Goal: Book appointment/travel/reservation

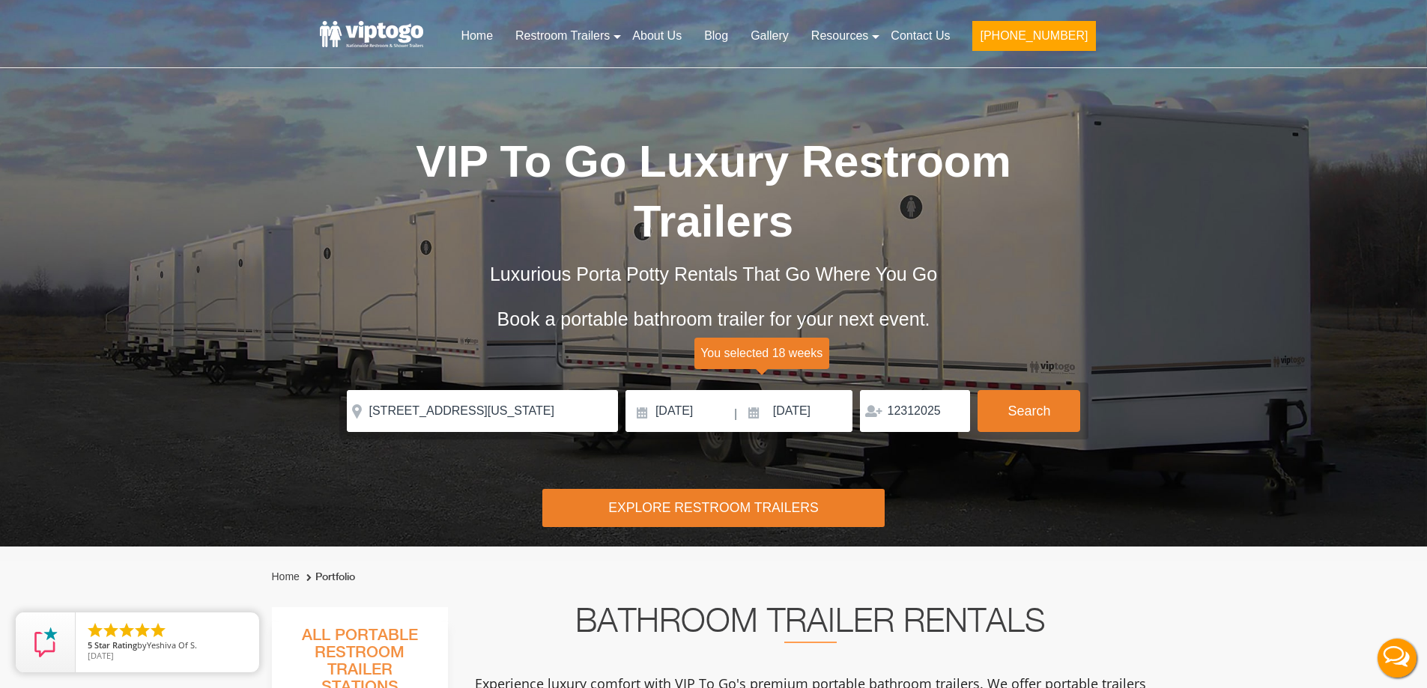
drag, startPoint x: 888, startPoint y: 413, endPoint x: 943, endPoint y: 419, distance: 55.0
click at [943, 419] on div "12312025" at bounding box center [915, 411] width 110 height 42
drag, startPoint x: 941, startPoint y: 412, endPoint x: 882, endPoint y: 390, distance: 63.0
click at [882, 390] on input "12312025" at bounding box center [915, 411] width 110 height 42
click at [1027, 406] on button "Search" at bounding box center [1029, 410] width 103 height 40
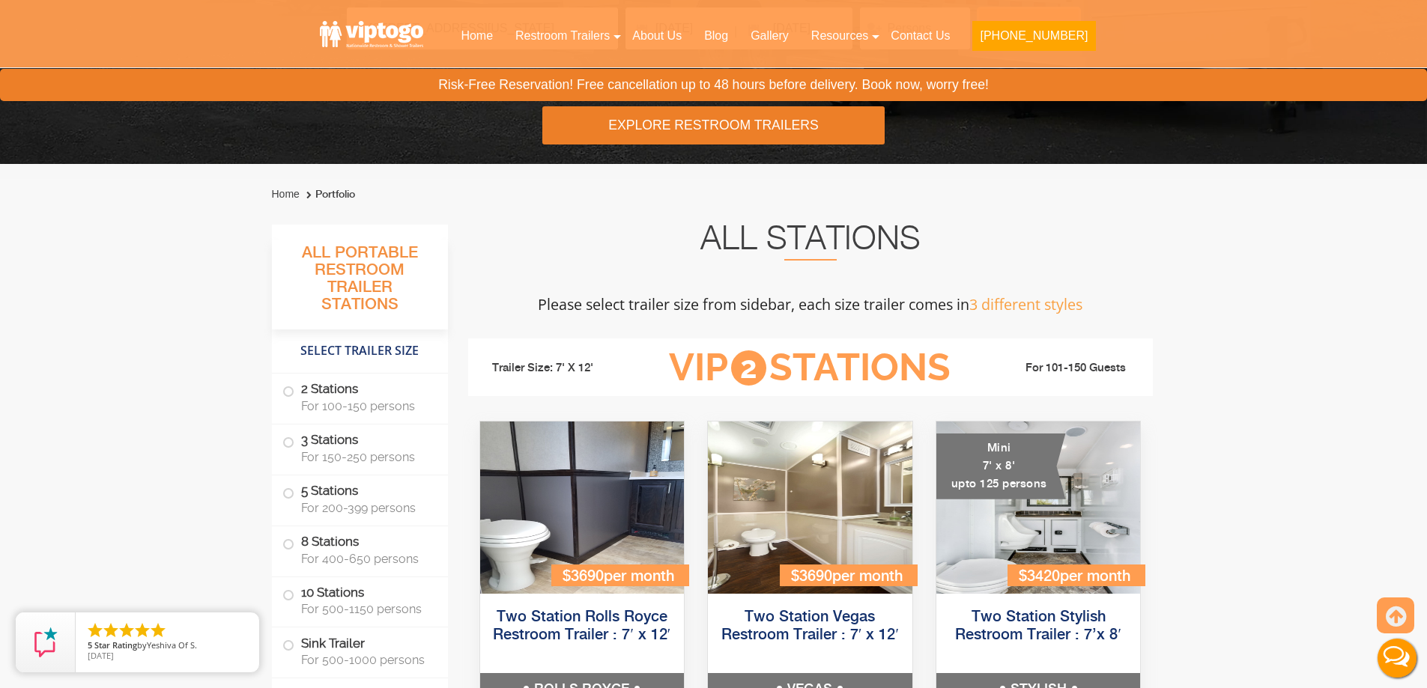
scroll to position [158, 0]
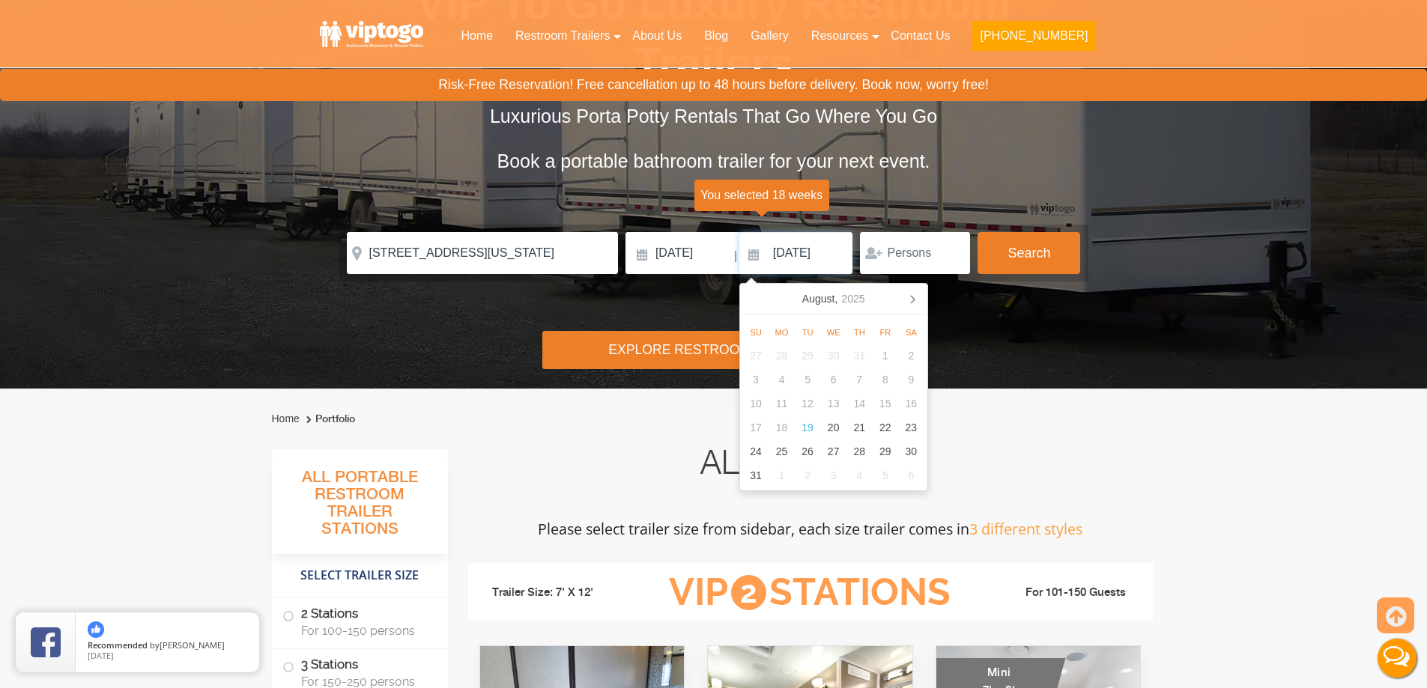
drag, startPoint x: 772, startPoint y: 253, endPoint x: 841, endPoint y: 268, distance: 71.3
click at [841, 268] on input "[DATE]" at bounding box center [796, 253] width 114 height 42
click at [912, 297] on icon at bounding box center [913, 299] width 4 height 7
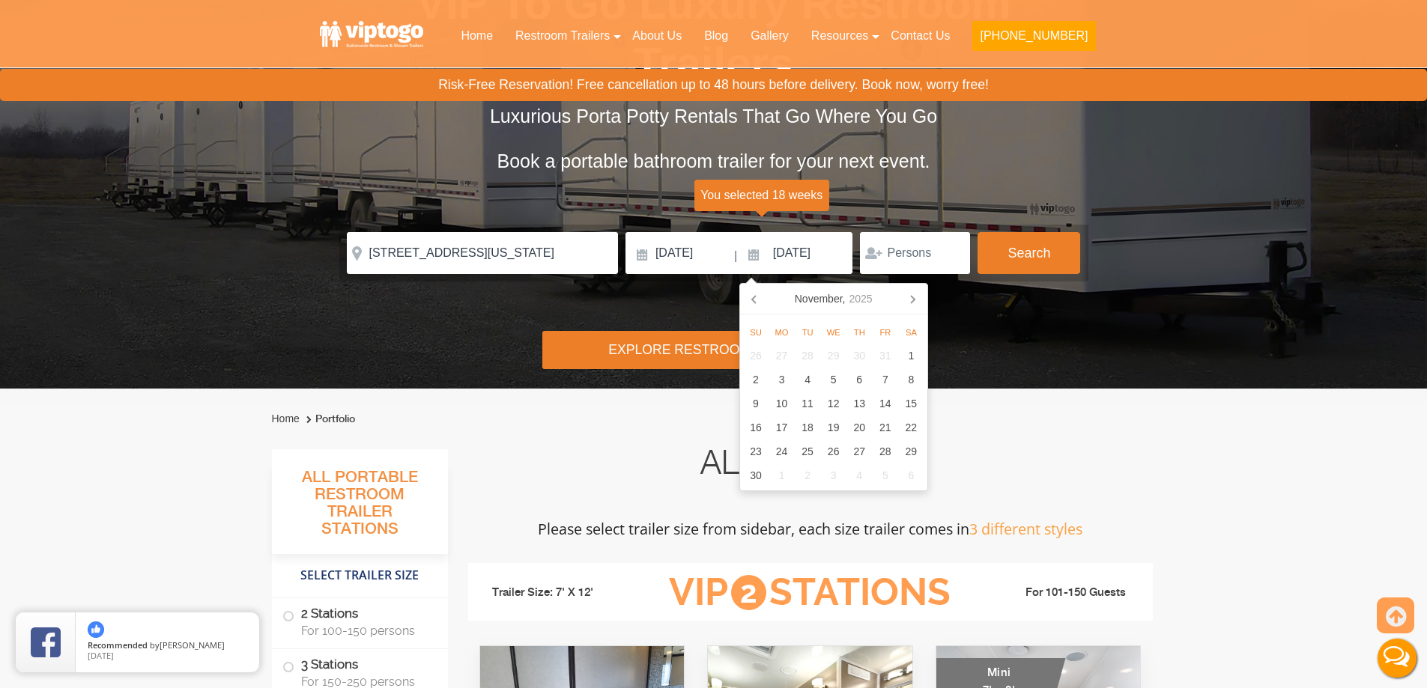
click at [912, 297] on icon at bounding box center [913, 299] width 4 height 7
click at [907, 446] on div "31" at bounding box center [911, 452] width 26 height 24
type input "[DATE]"
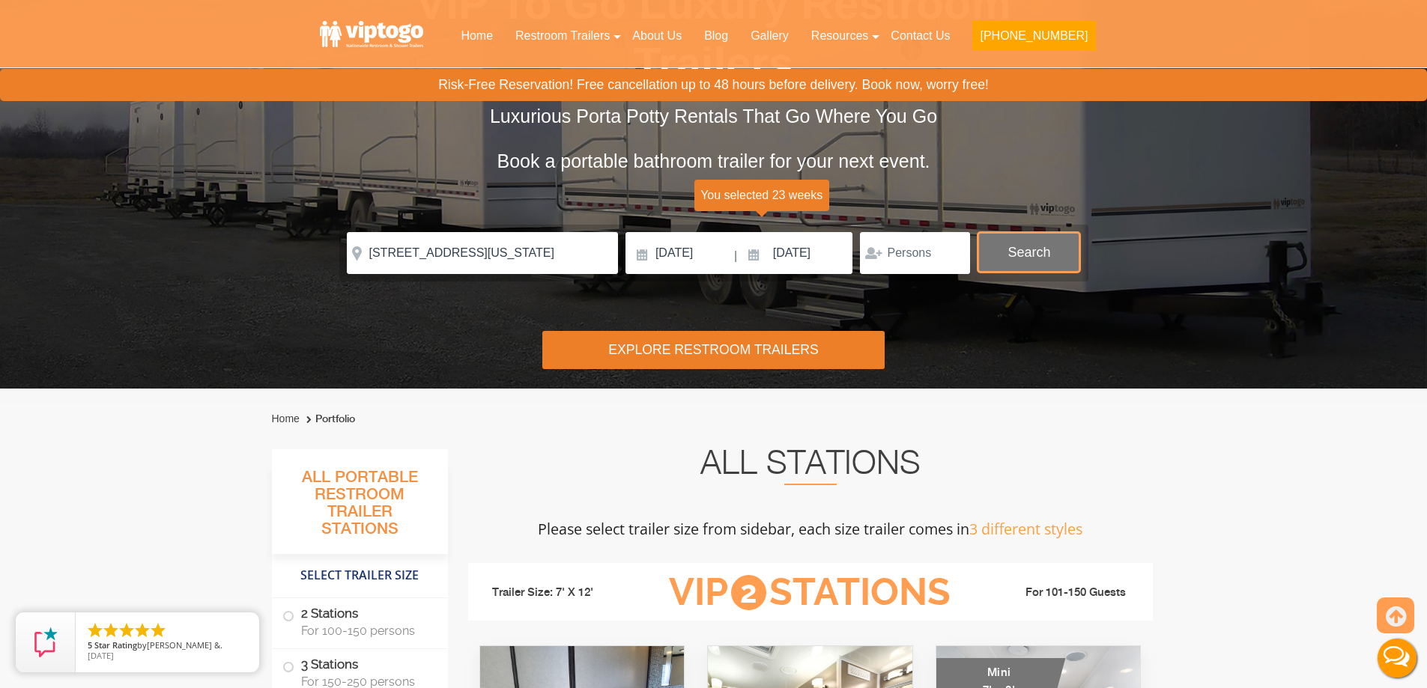
click at [1015, 264] on button "Search" at bounding box center [1029, 252] width 103 height 40
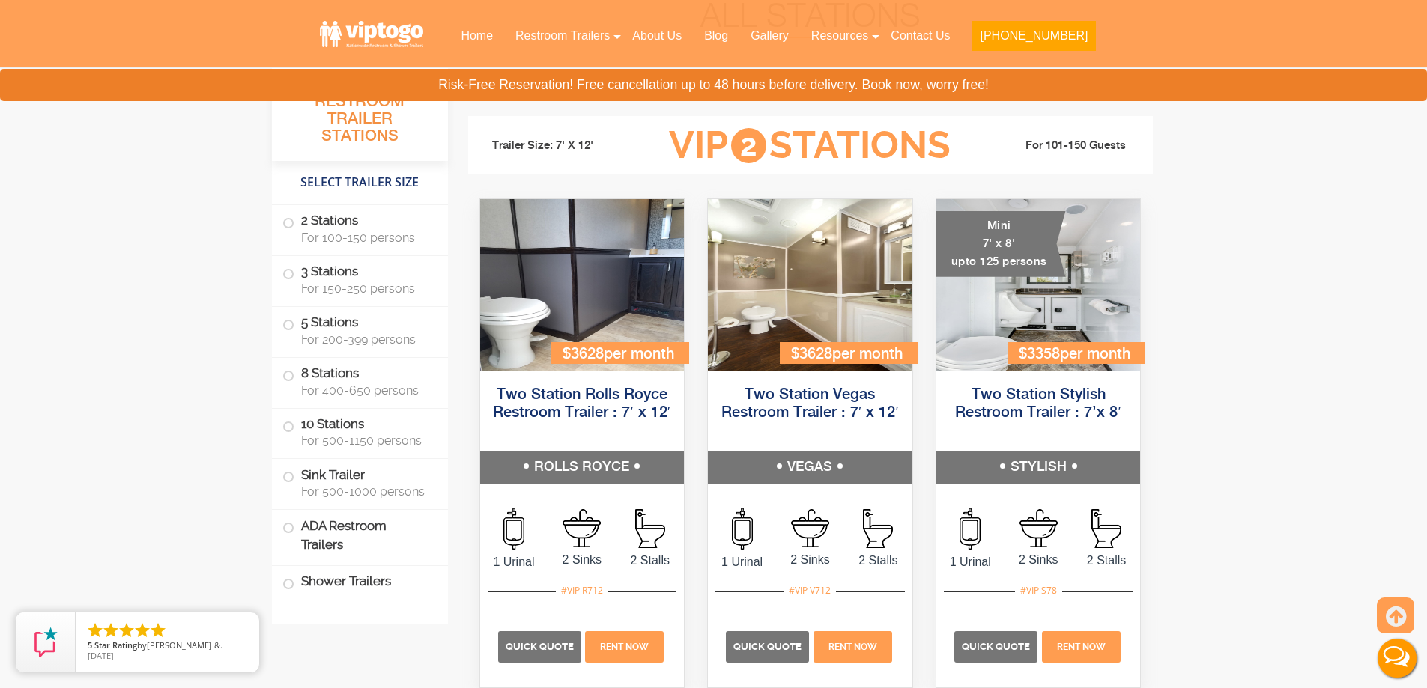
scroll to position [607, 0]
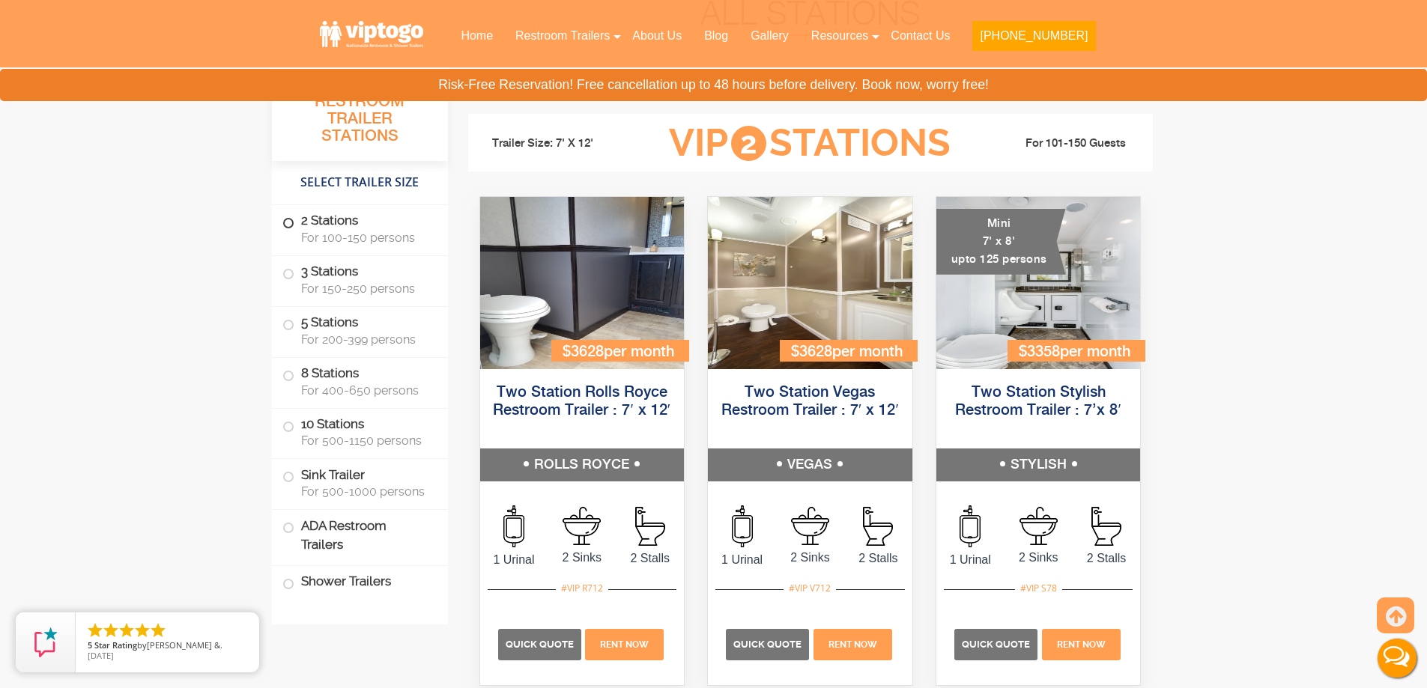
click at [288, 226] on span at bounding box center [288, 223] width 6 height 6
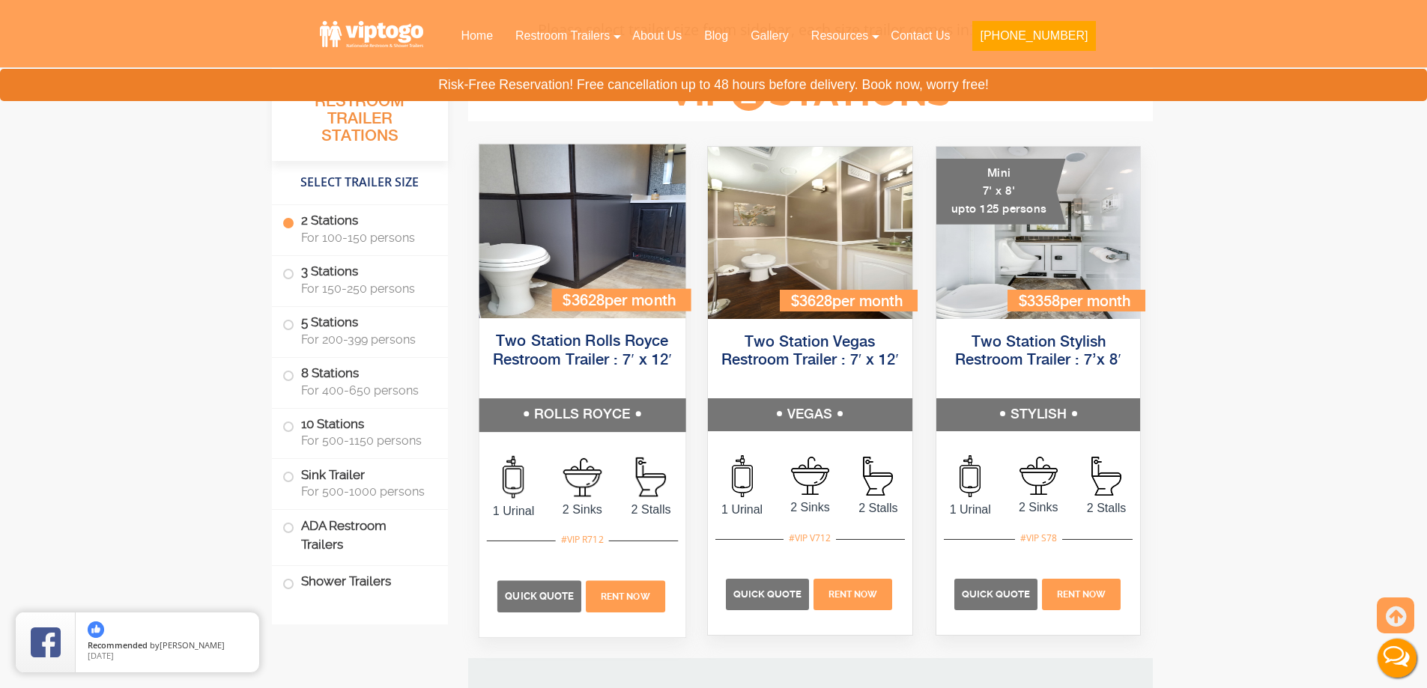
scroll to position [661, 0]
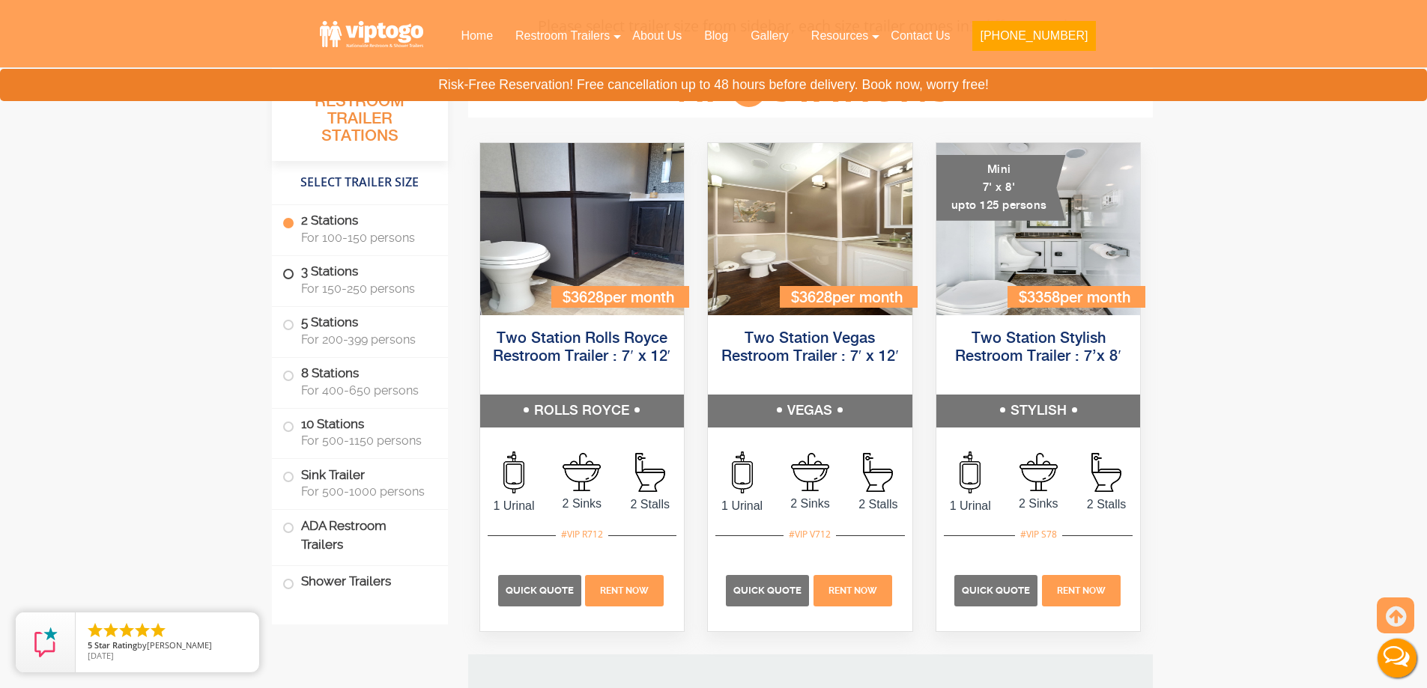
click at [286, 271] on span at bounding box center [288, 274] width 6 height 6
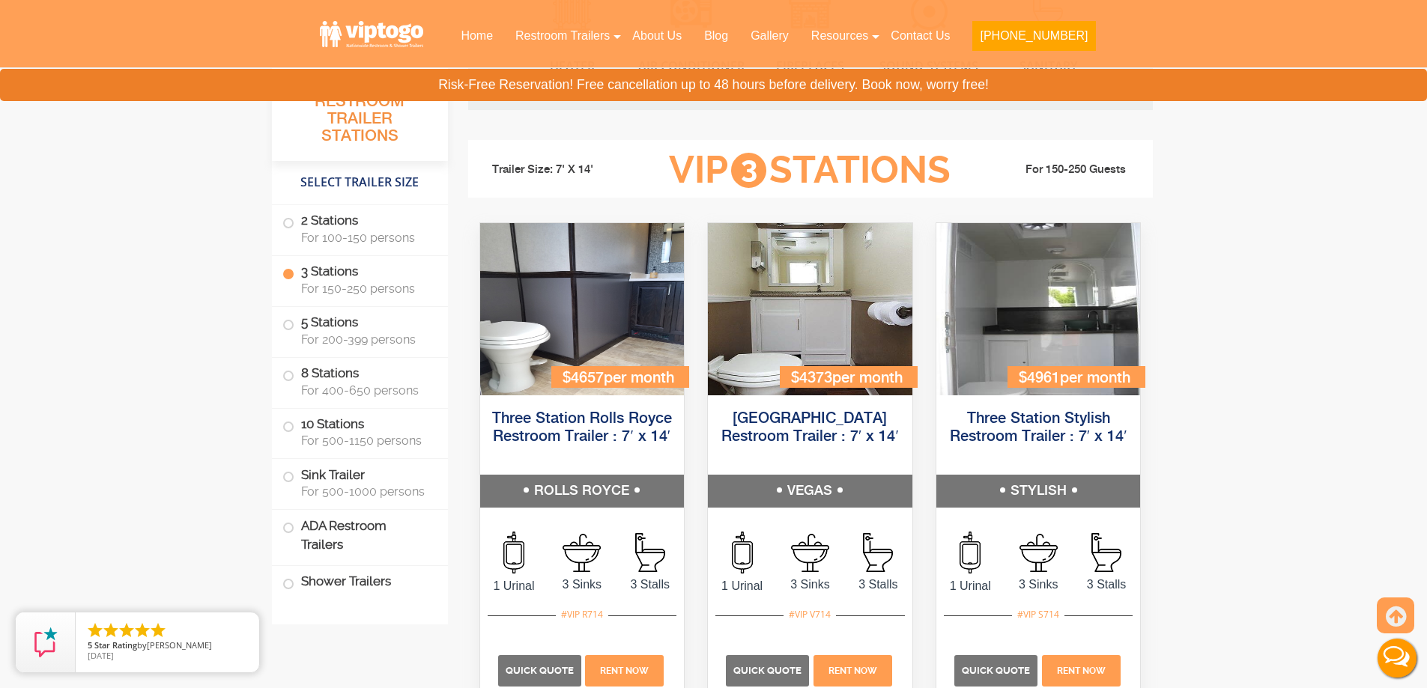
scroll to position [1649, 0]
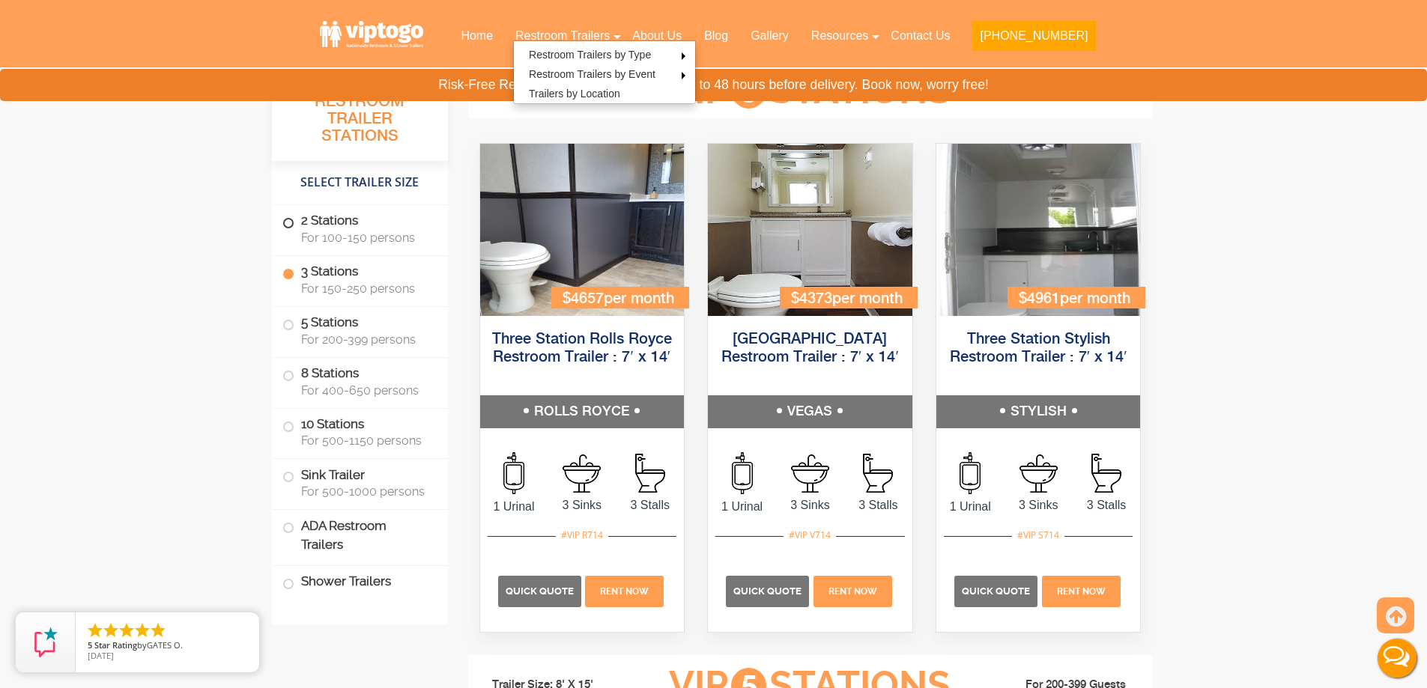
click at [285, 220] on span at bounding box center [288, 223] width 6 height 6
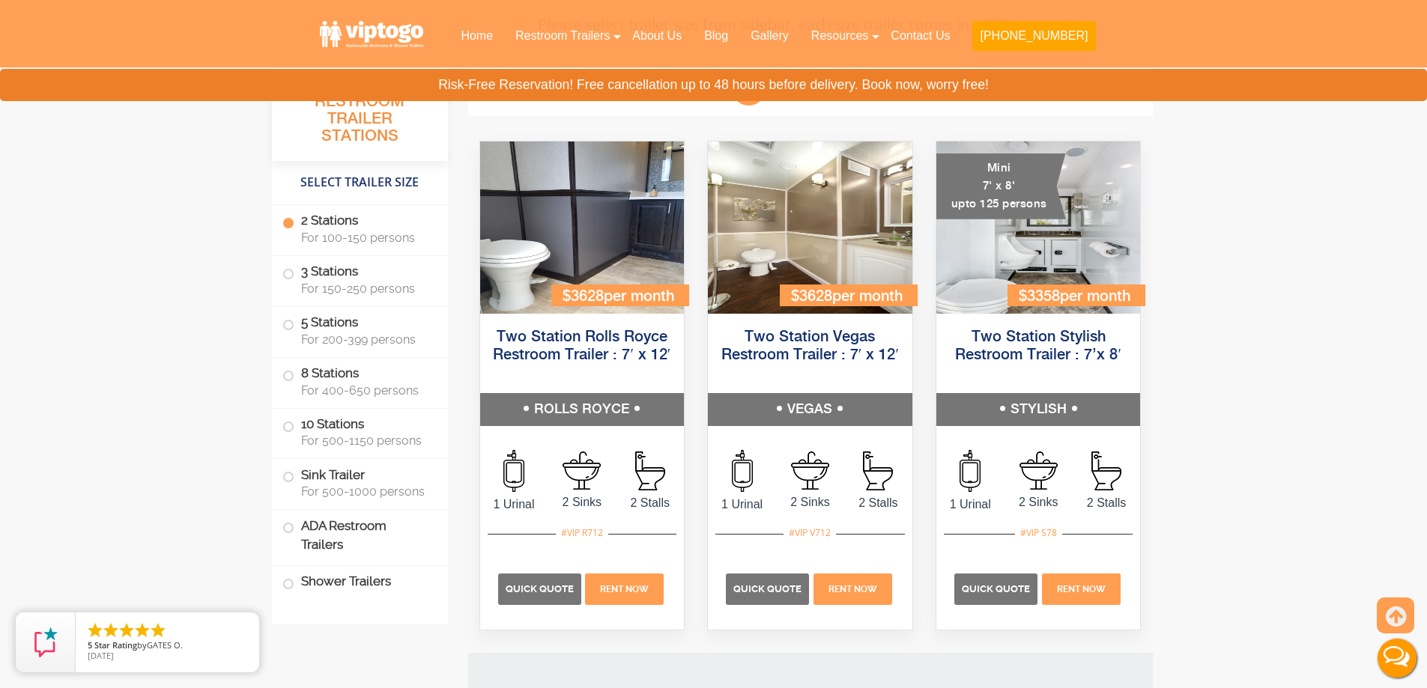
scroll to position [661, 0]
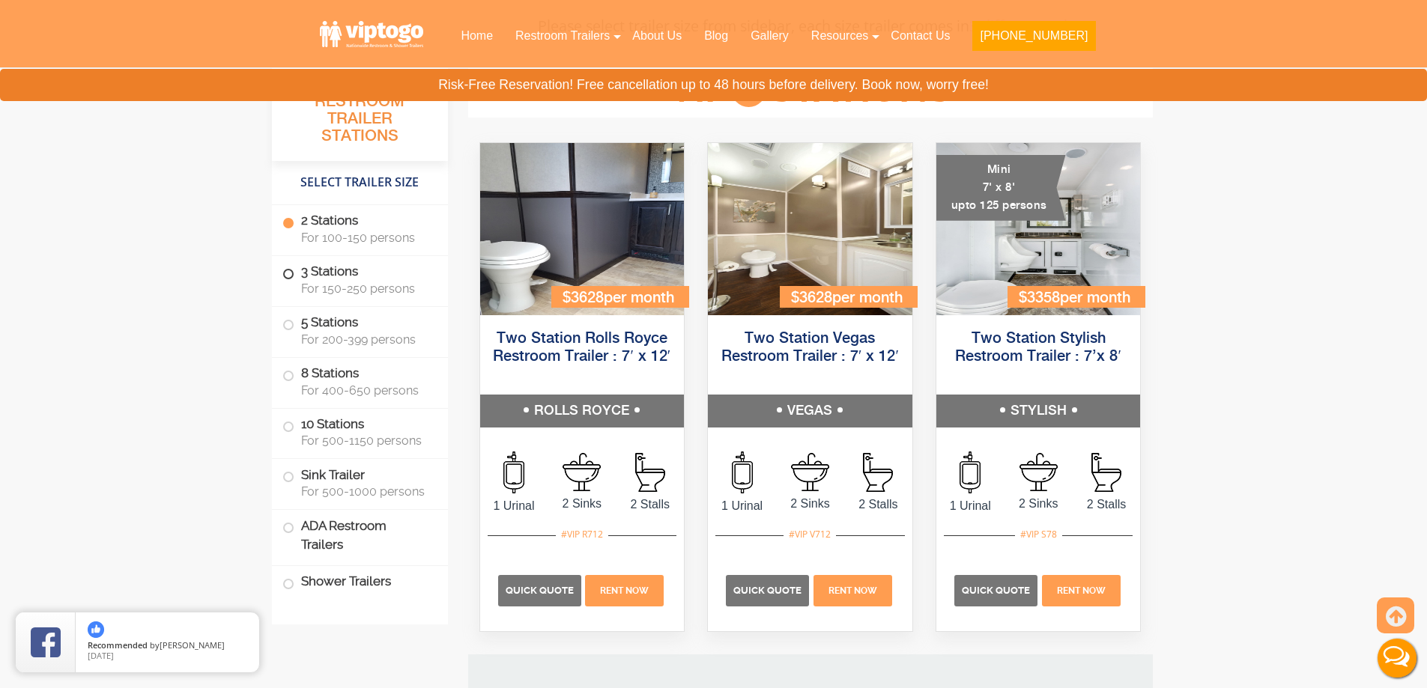
click at [285, 276] on span at bounding box center [288, 274] width 6 height 6
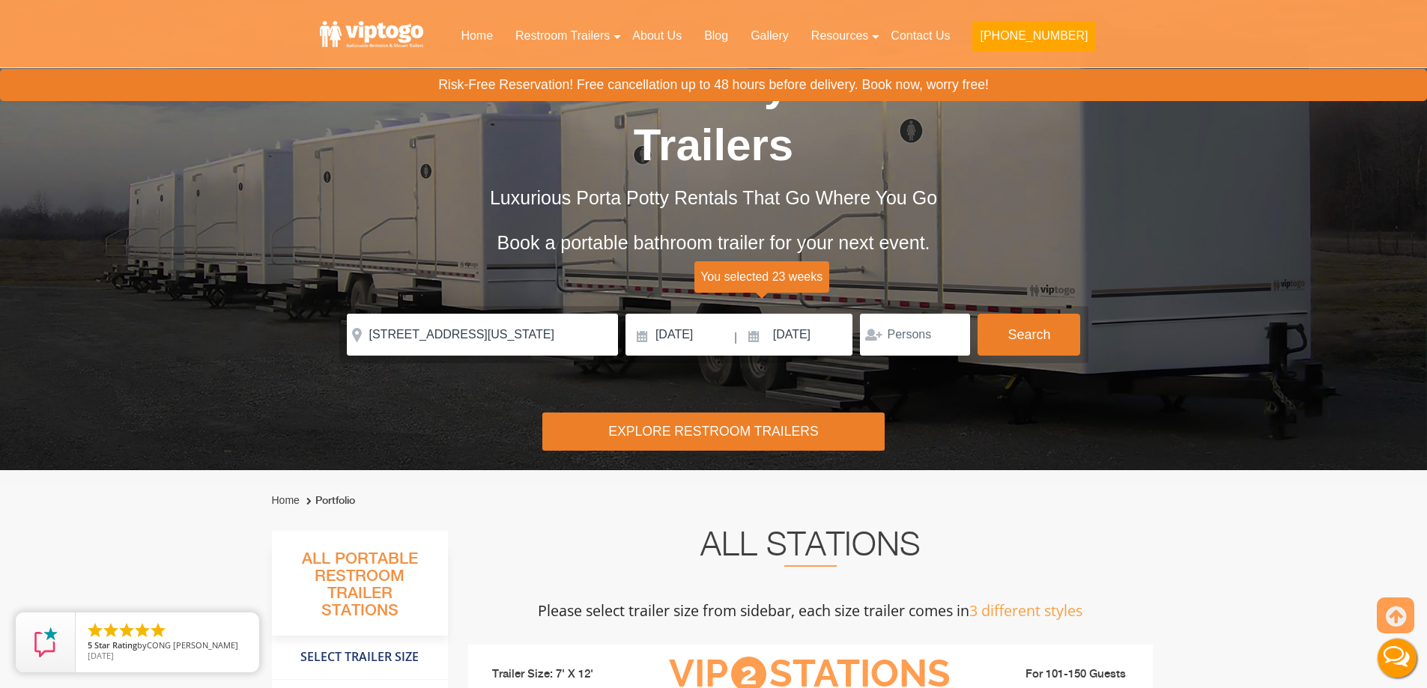
scroll to position [0, 0]
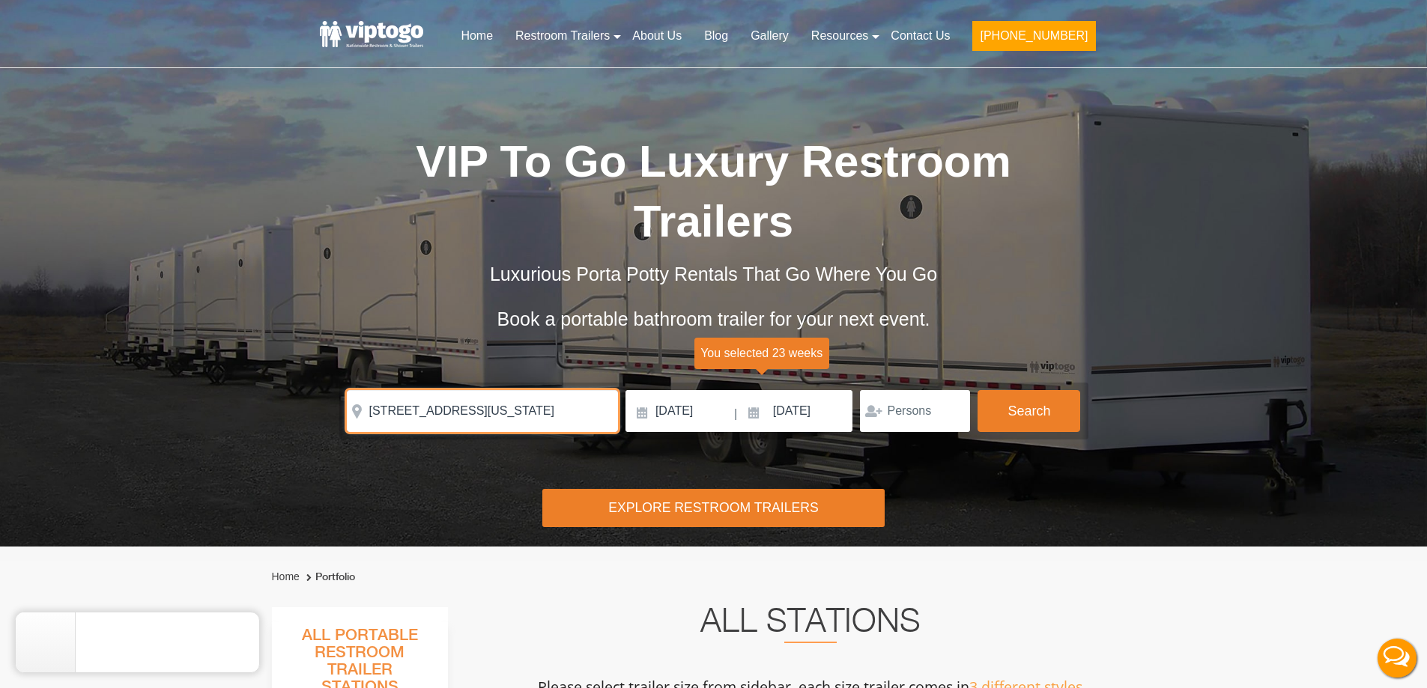
click at [524, 403] on input "[STREET_ADDRESS][US_STATE]" at bounding box center [482, 411] width 271 height 42
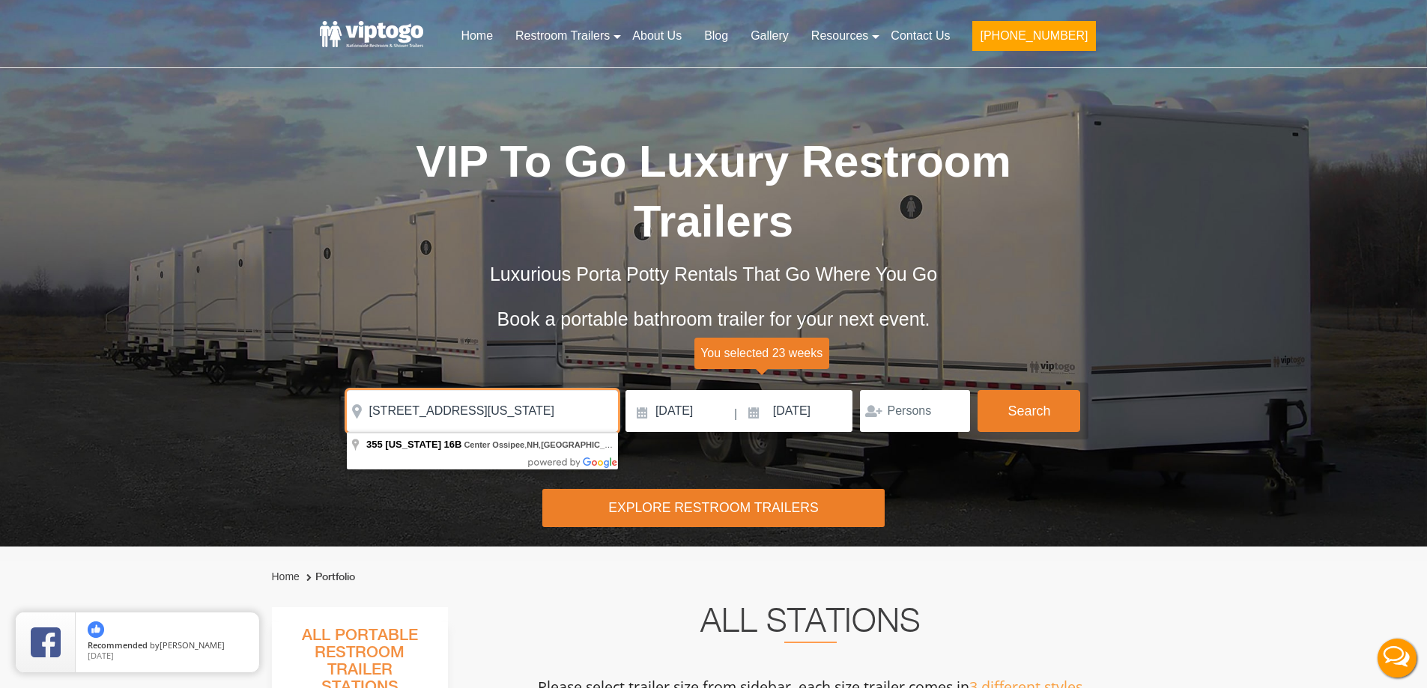
click at [524, 402] on input "[STREET_ADDRESS][US_STATE]" at bounding box center [482, 411] width 271 height 42
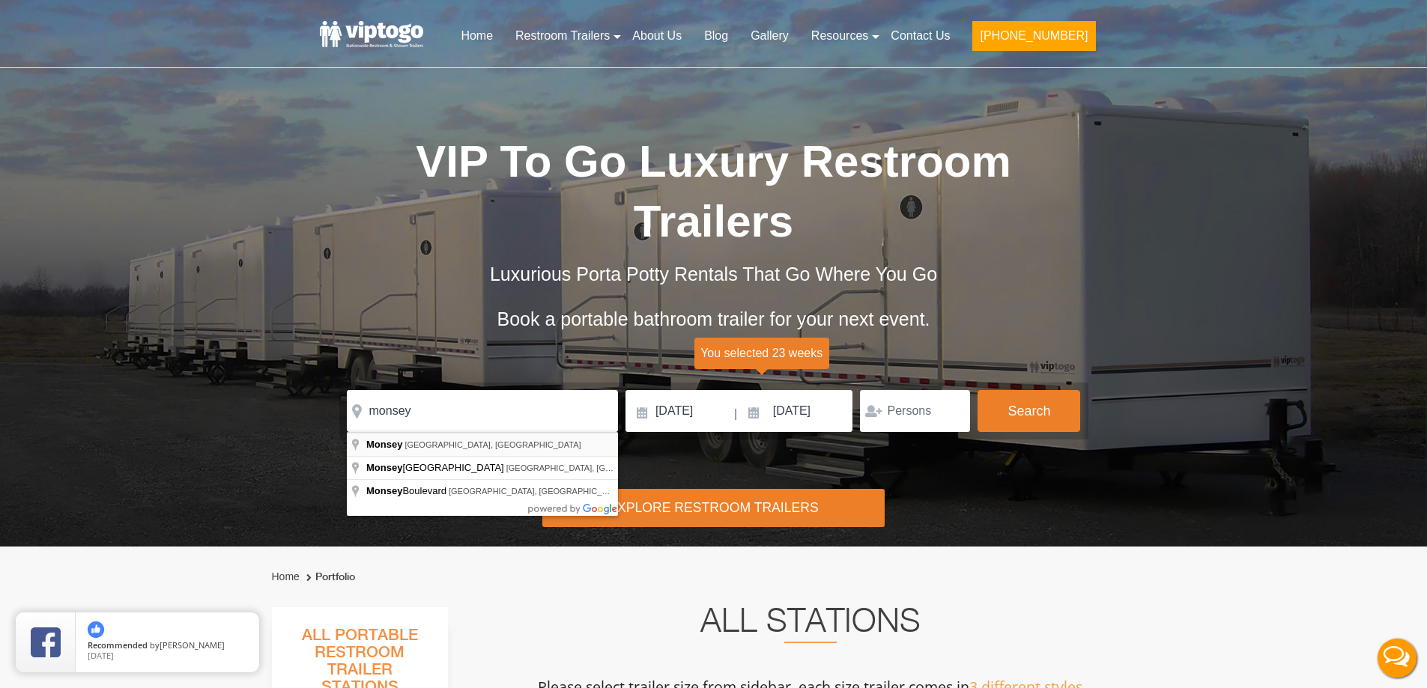
type input "[GEOGRAPHIC_DATA], [GEOGRAPHIC_DATA], [GEOGRAPHIC_DATA]"
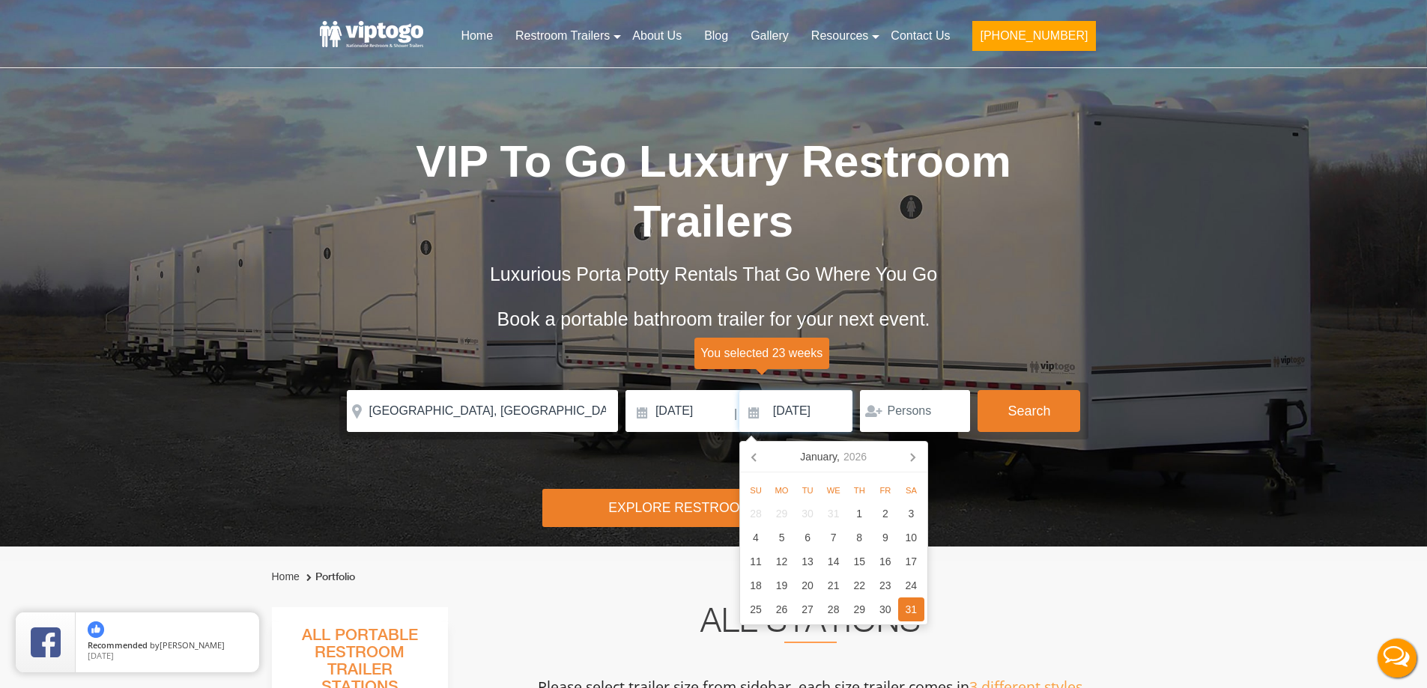
click at [750, 428] on input "[DATE]" at bounding box center [796, 411] width 114 height 42
type input "[DATE]"
click button "autobtn" at bounding box center [0, 0] width 0 height 0
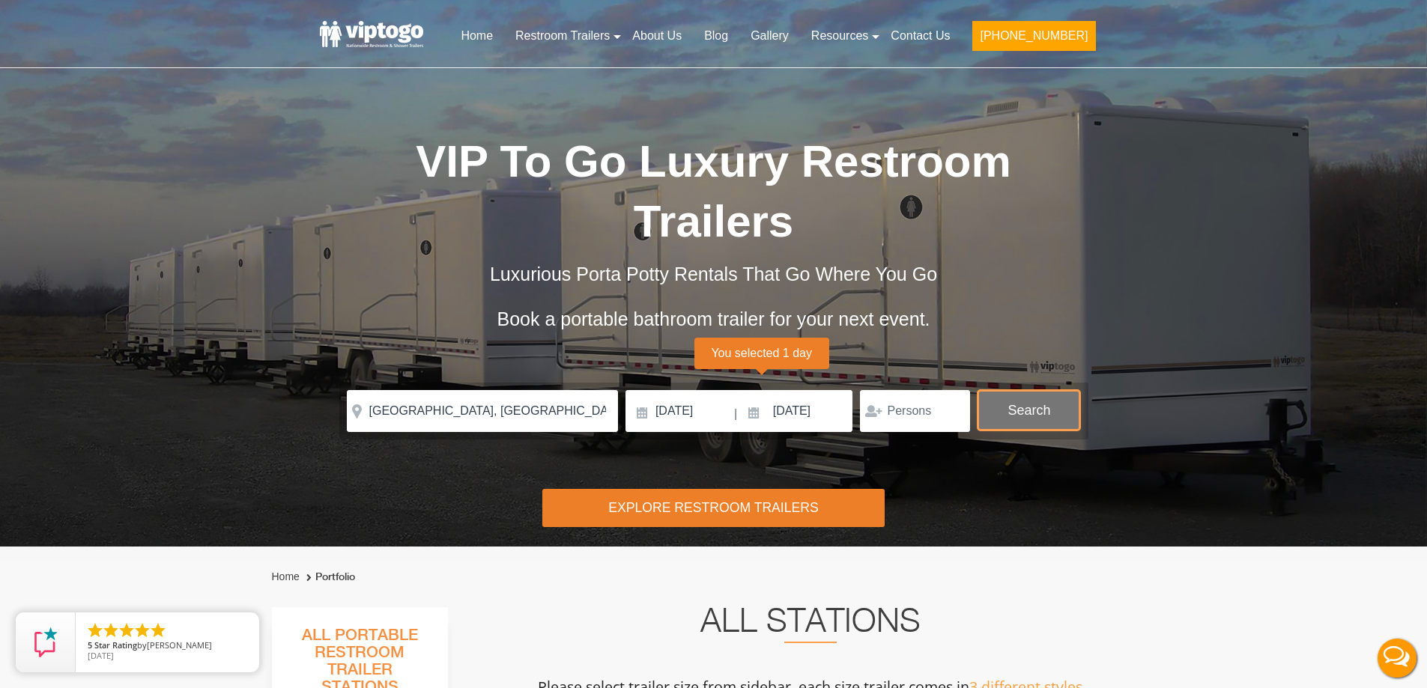
click at [1068, 396] on button "Search" at bounding box center [1029, 410] width 103 height 40
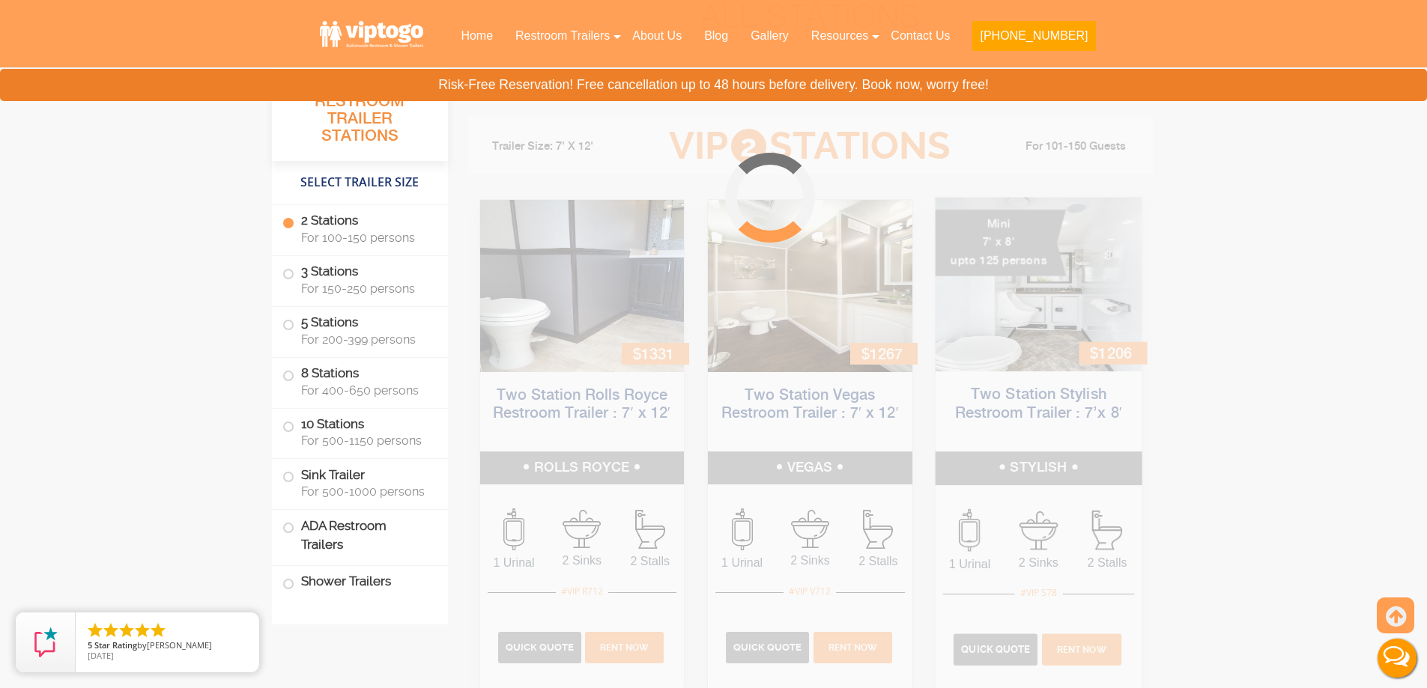
scroll to position [607, 0]
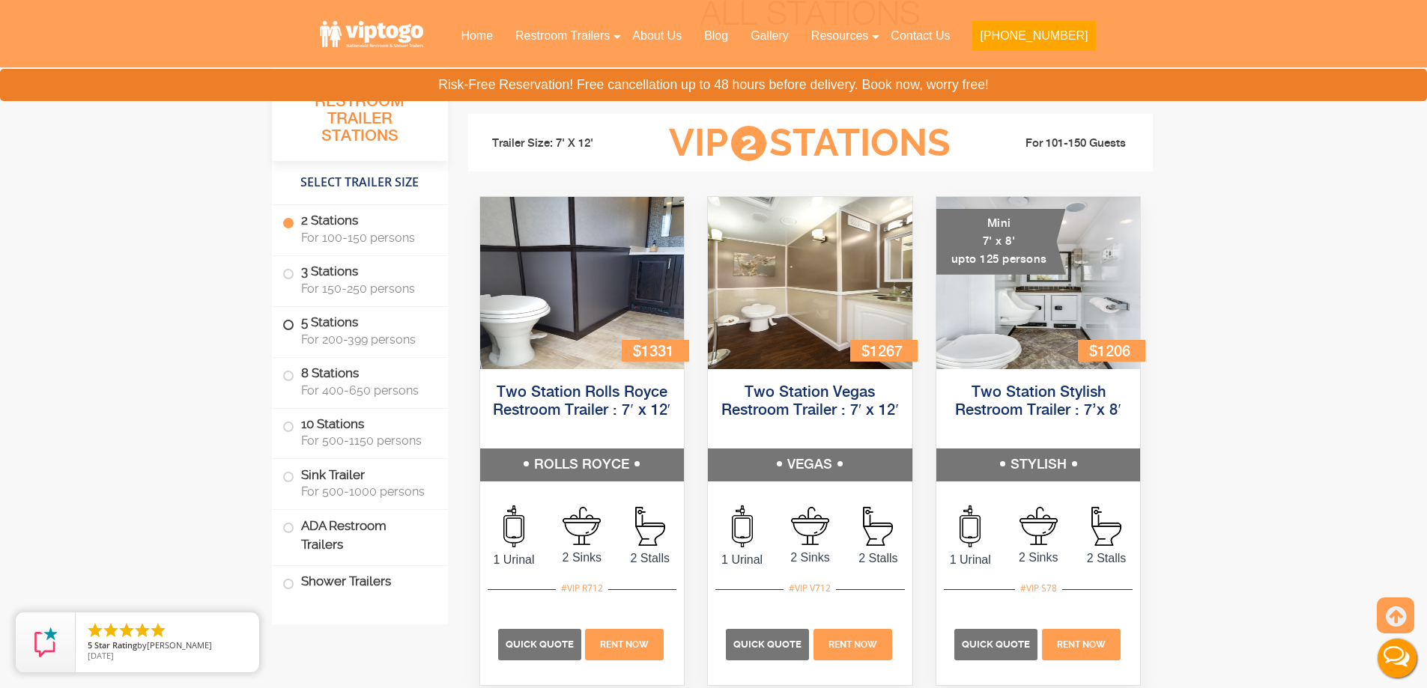
click at [285, 327] on span at bounding box center [288, 325] width 6 height 6
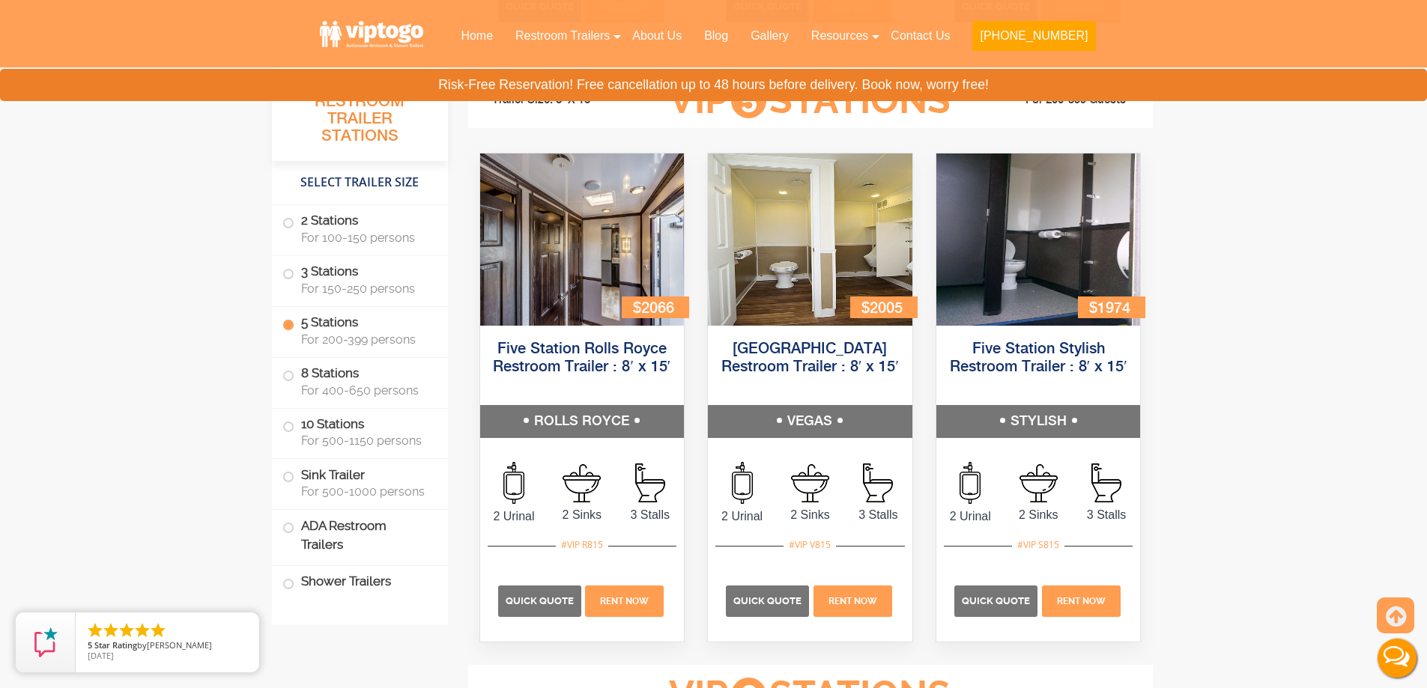
scroll to position [2244, 0]
